Goal: Check status

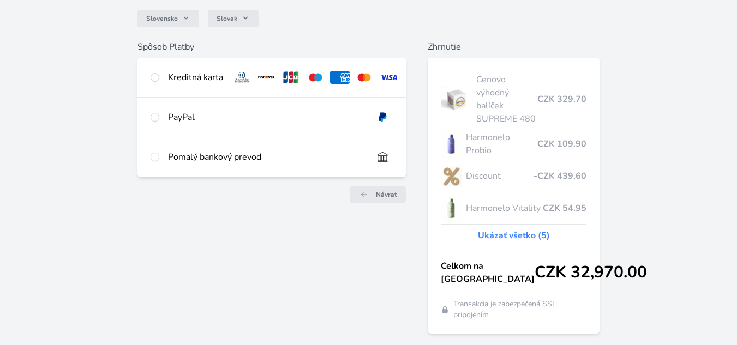
scroll to position [146, 0]
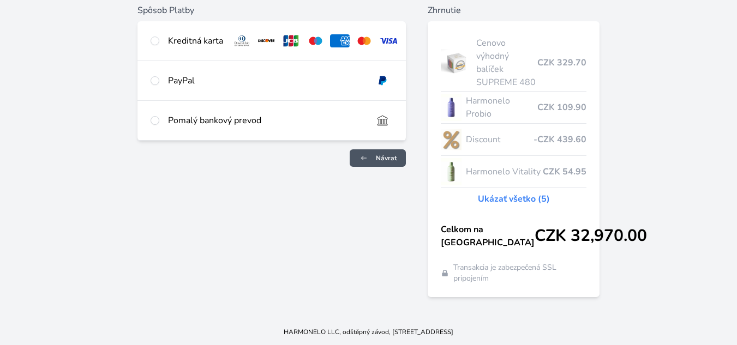
click at [376, 150] on link "Návrat" at bounding box center [378, 158] width 56 height 17
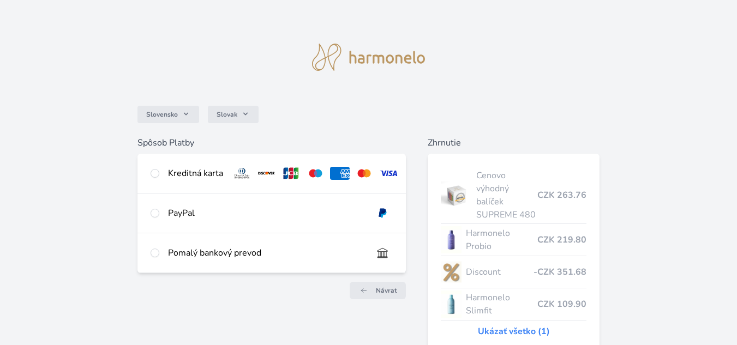
click at [384, 295] on span "Návrat" at bounding box center [386, 291] width 21 height 9
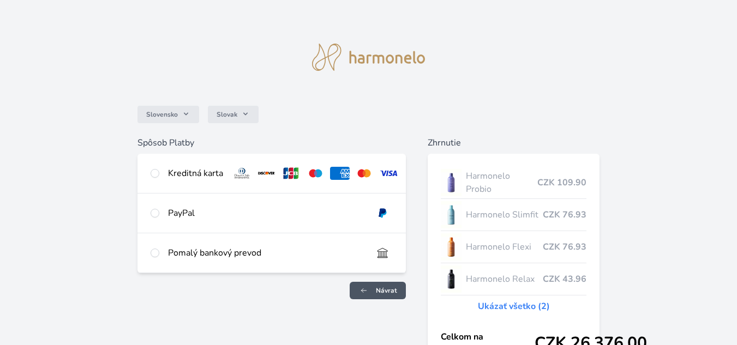
click at [377, 295] on span "Návrat" at bounding box center [386, 291] width 21 height 9
